Goal: Task Accomplishment & Management: Use online tool/utility

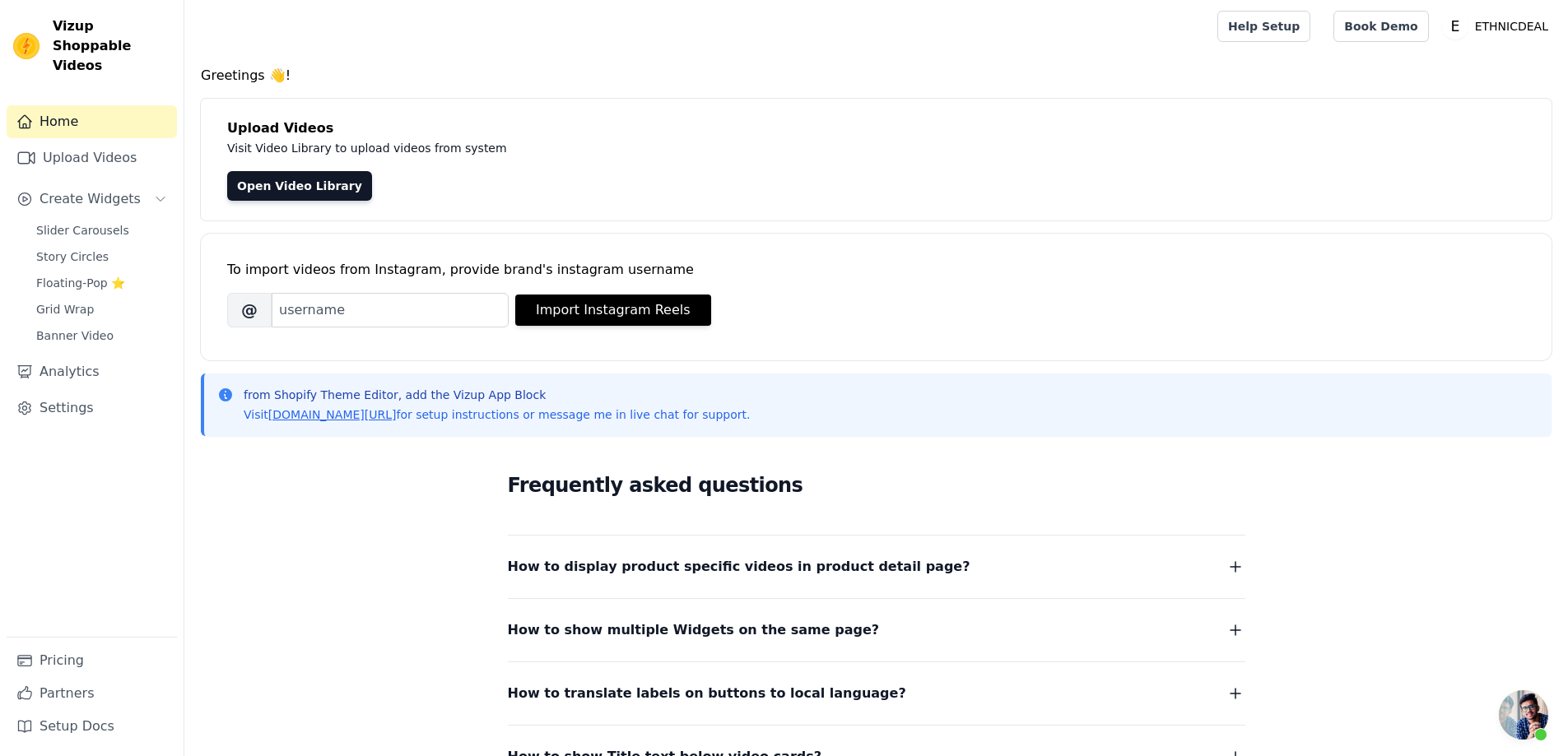
scroll to position [657, 0]
click at [103, 142] on link "Upload Videos" at bounding box center [91, 158] width 170 height 33
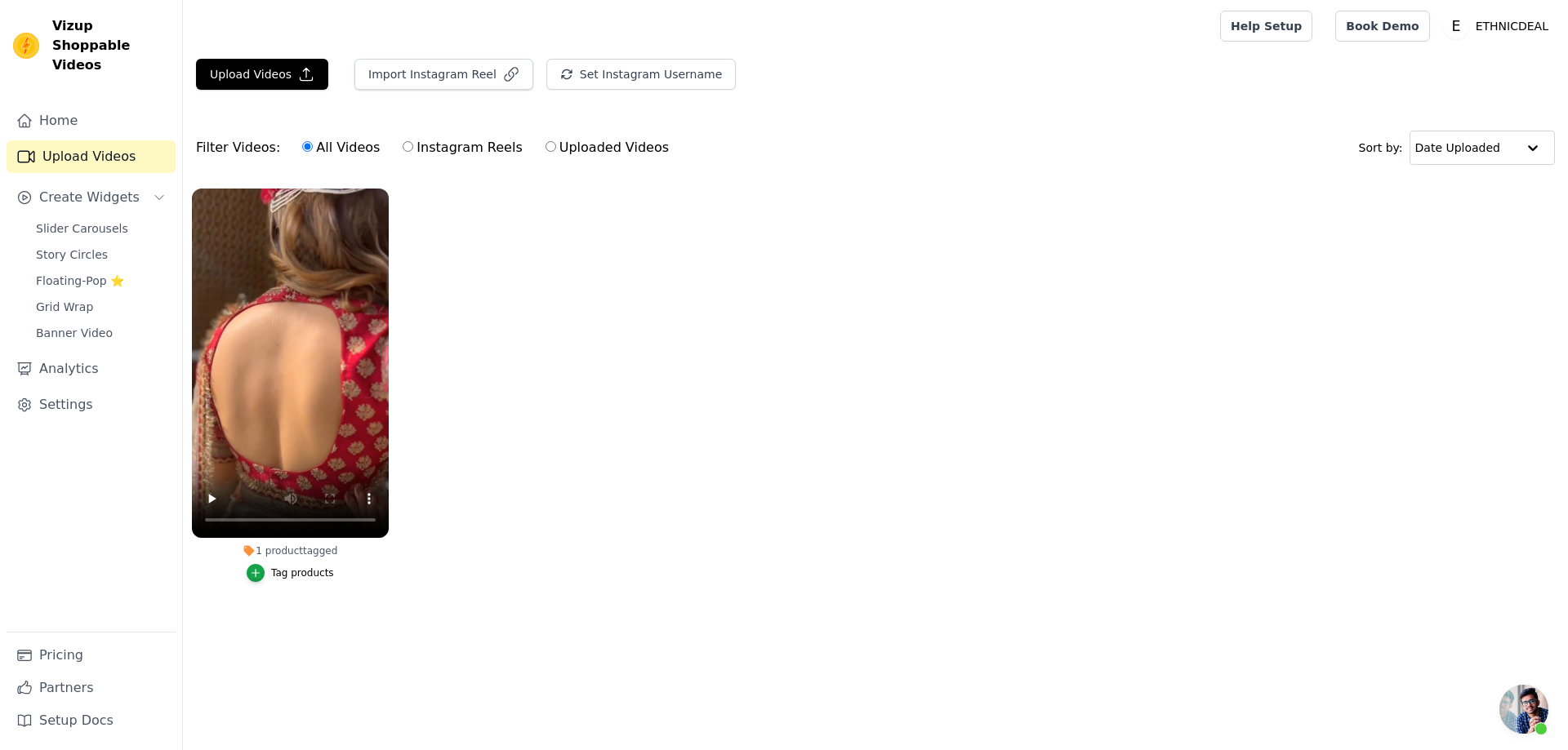
scroll to position [652, 0]
click at [386, 191] on icon "button" at bounding box center [385, 192] width 7 height 7
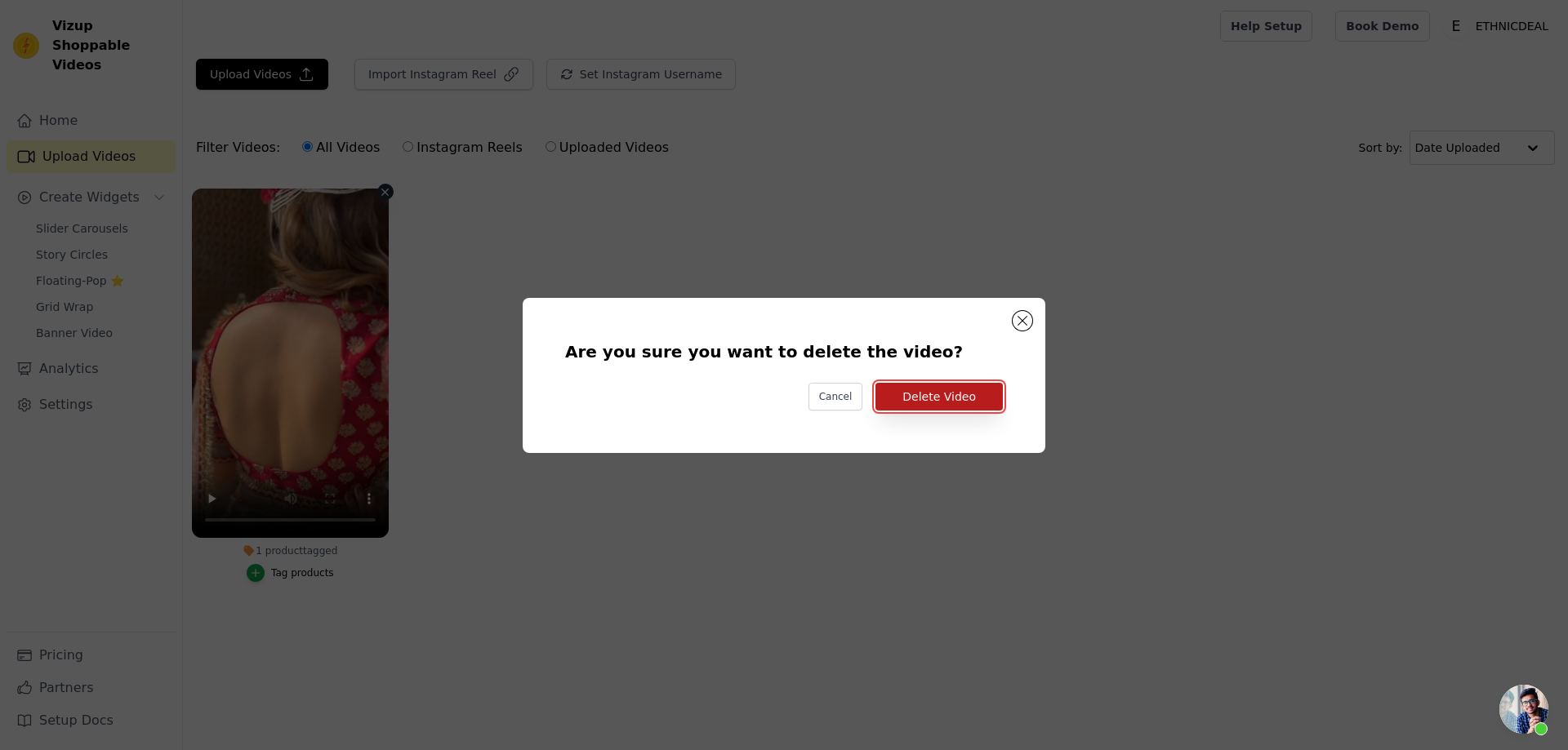
click at [956, 400] on button "Delete Video" at bounding box center [938, 396] width 127 height 27
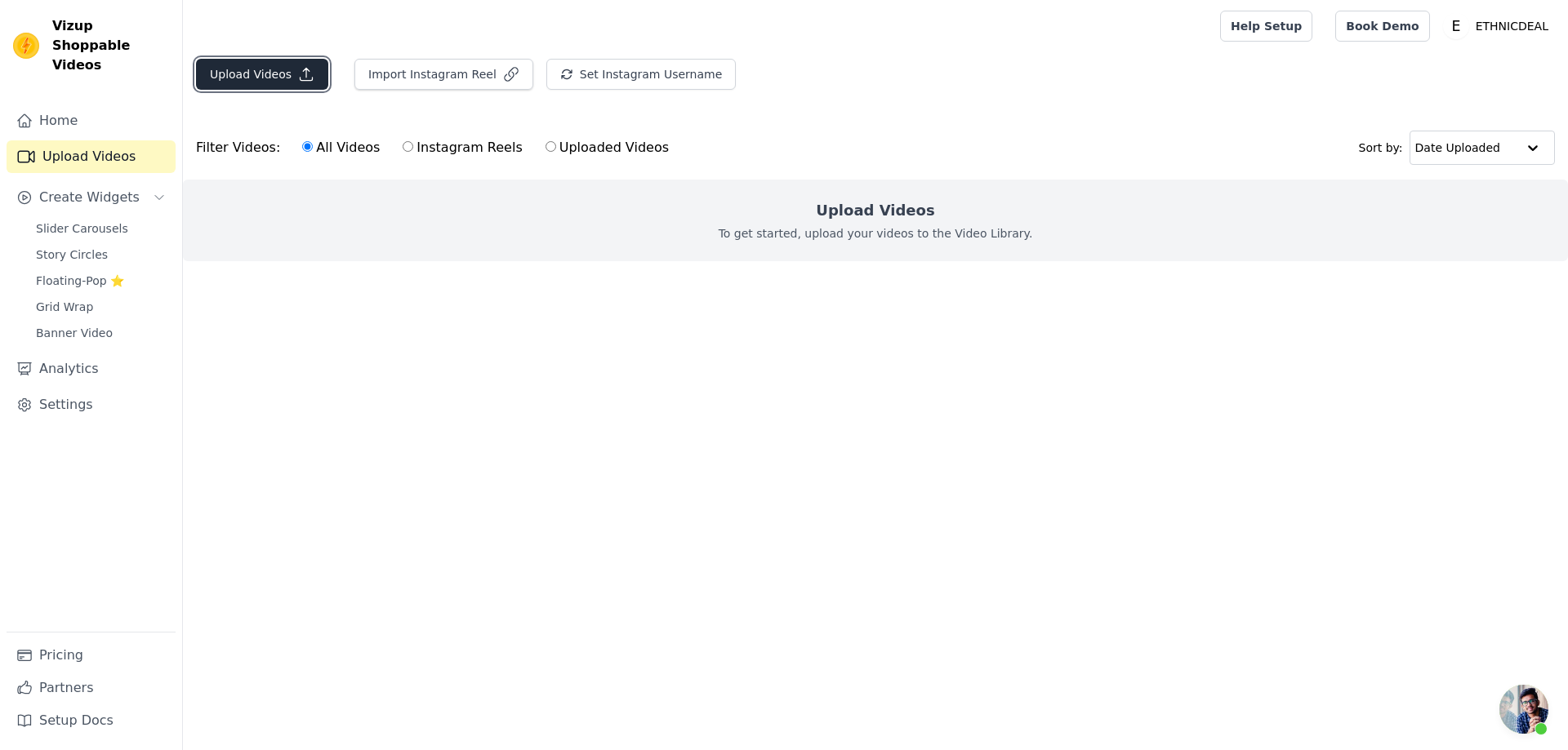
click at [259, 73] on button "Upload Videos" at bounding box center [262, 74] width 132 height 31
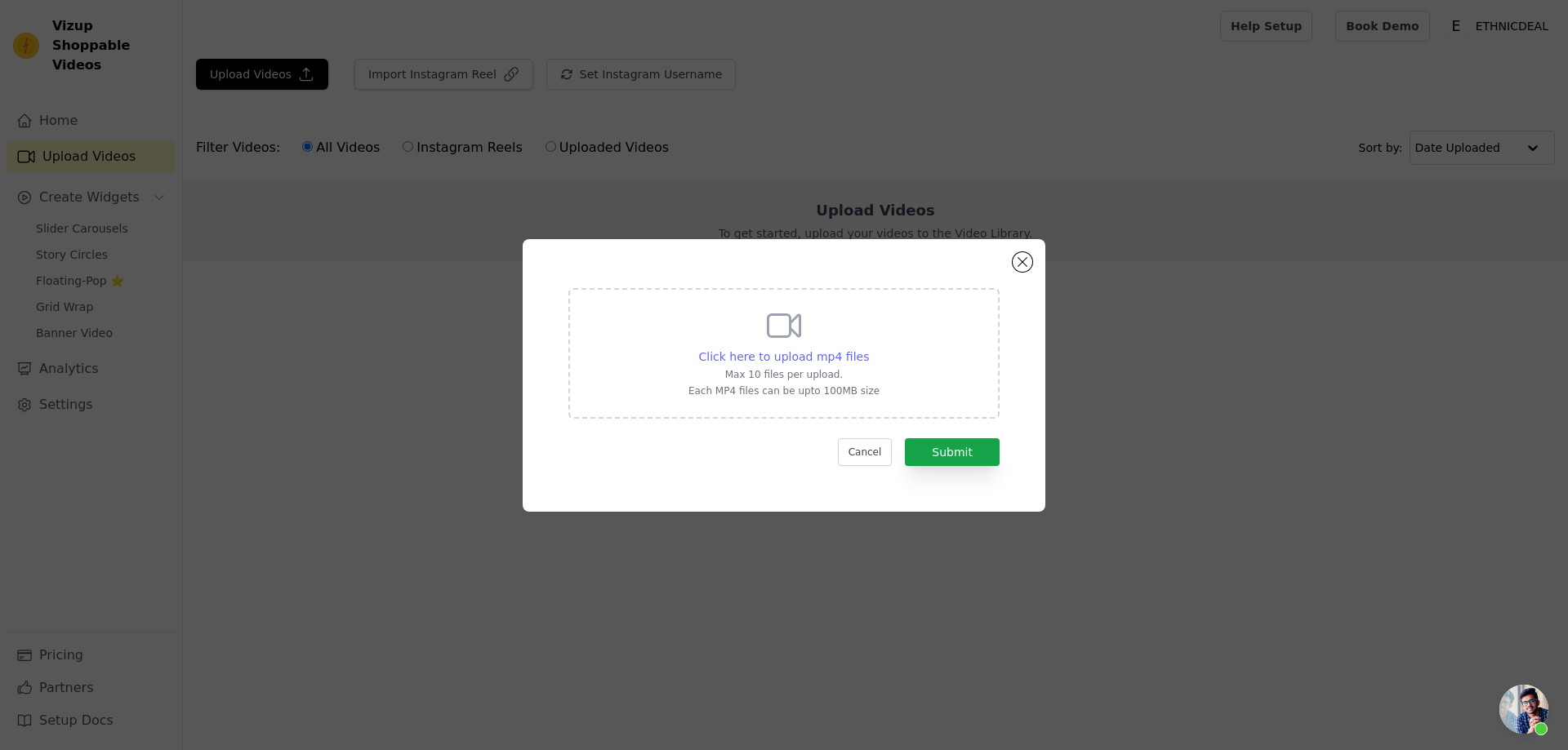
click at [782, 352] on span "Click here to upload mp4 files" at bounding box center [784, 357] width 171 height 13
click at [868, 348] on input "Click here to upload mp4 files Max 10 files per upload. Each MP4 files can be u…" at bounding box center [868, 348] width 1 height 1
type input "C:\fakepath\TF-184 - Reel.mp4"
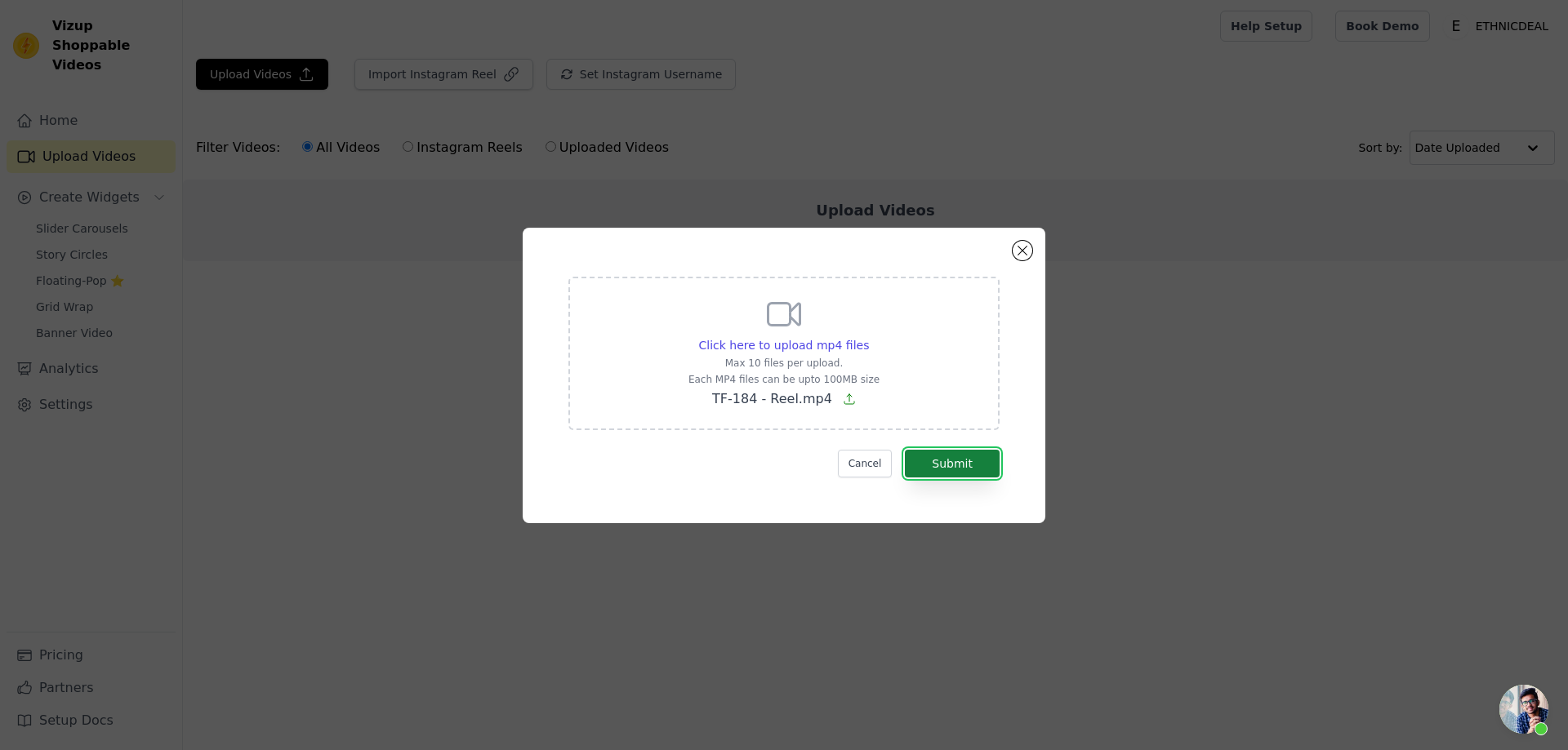
click at [939, 463] on button "Submit" at bounding box center [952, 463] width 95 height 27
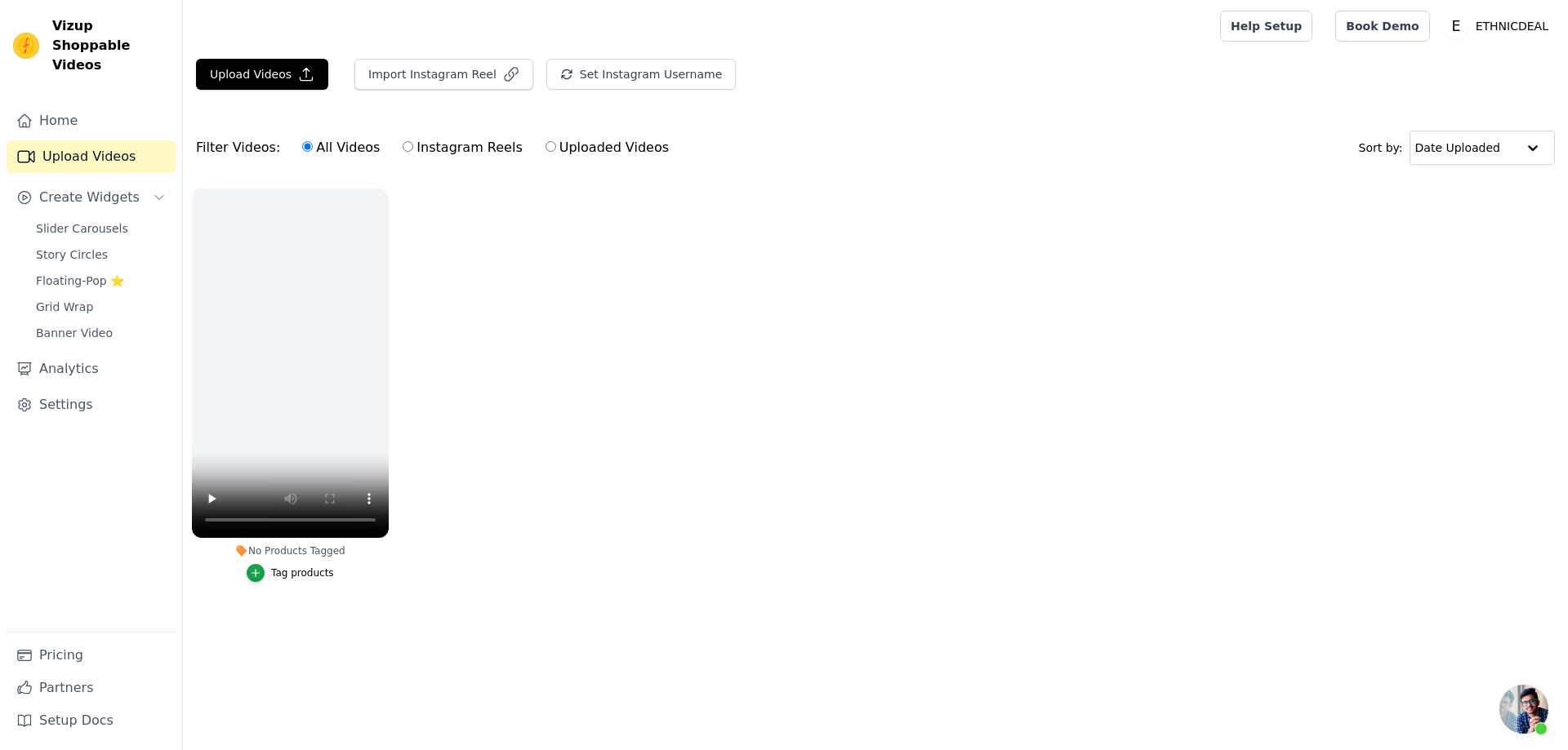
scroll to position [652, 0]
